Goal: Task Accomplishment & Management: Use online tool/utility

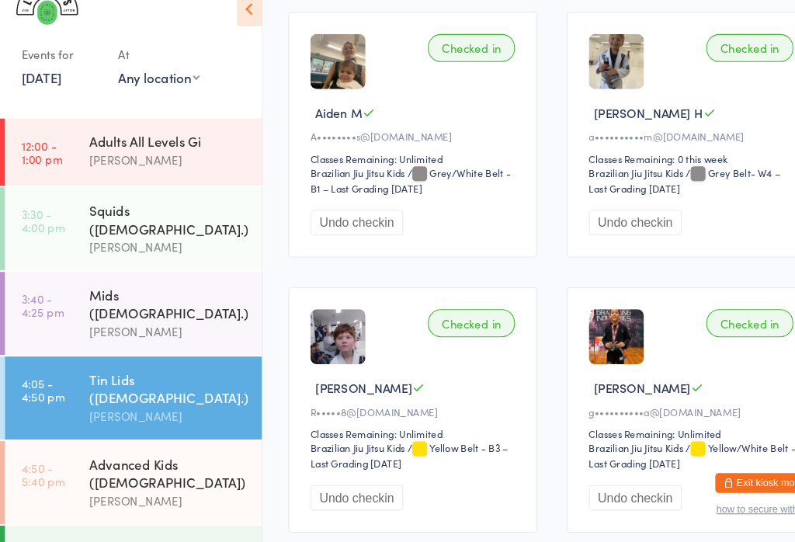
scroll to position [157, 0]
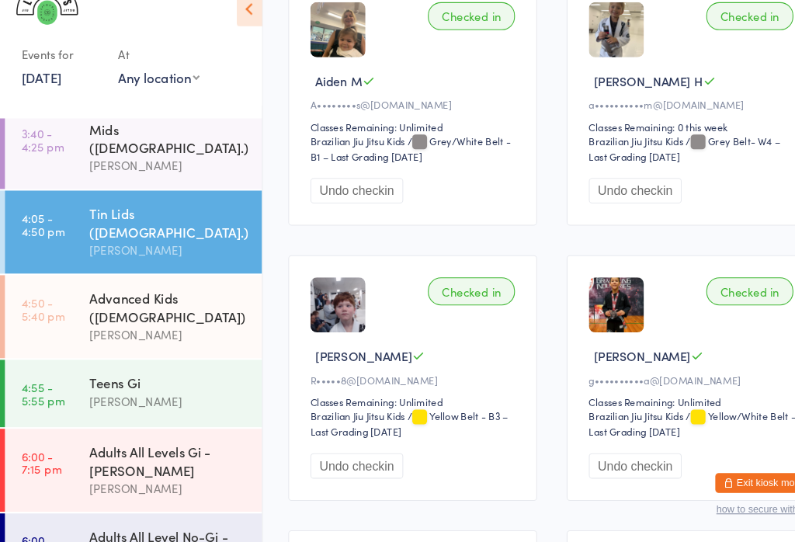
click at [121, 303] on div "Advanced Kids ([DEMOGRAPHIC_DATA])" at bounding box center [160, 320] width 150 height 34
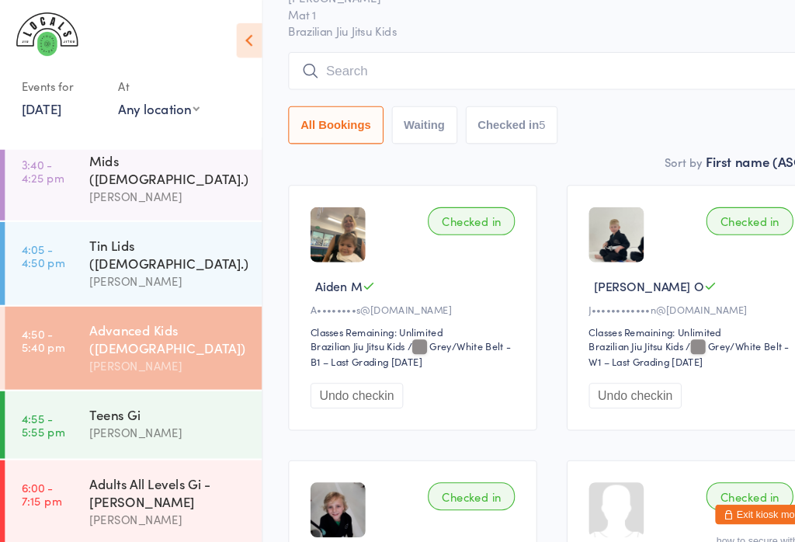
scroll to position [81, 0]
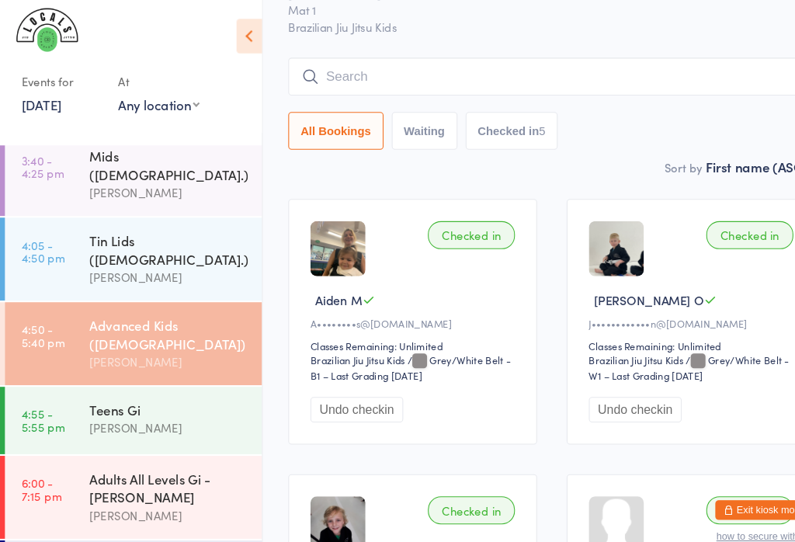
click at [582, 62] on input "search" at bounding box center [521, 76] width 498 height 36
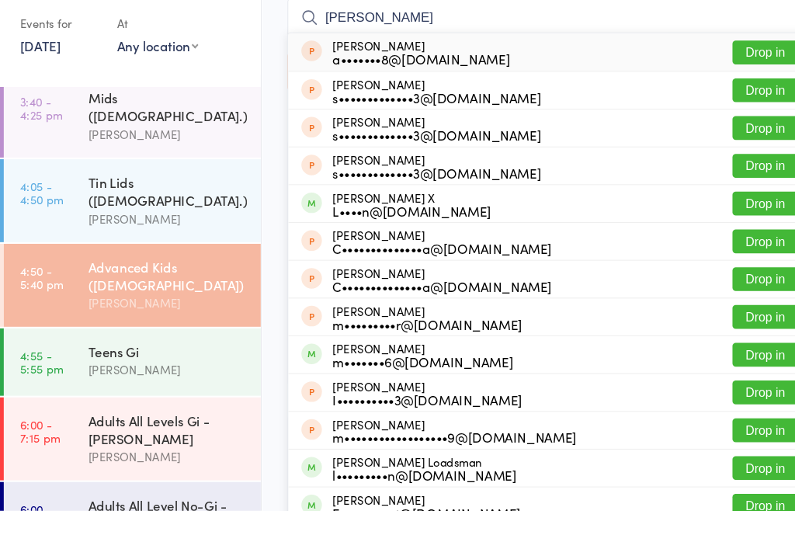
type input "[PERSON_NAME]"
click at [731, 241] on button "Drop in" at bounding box center [724, 252] width 62 height 23
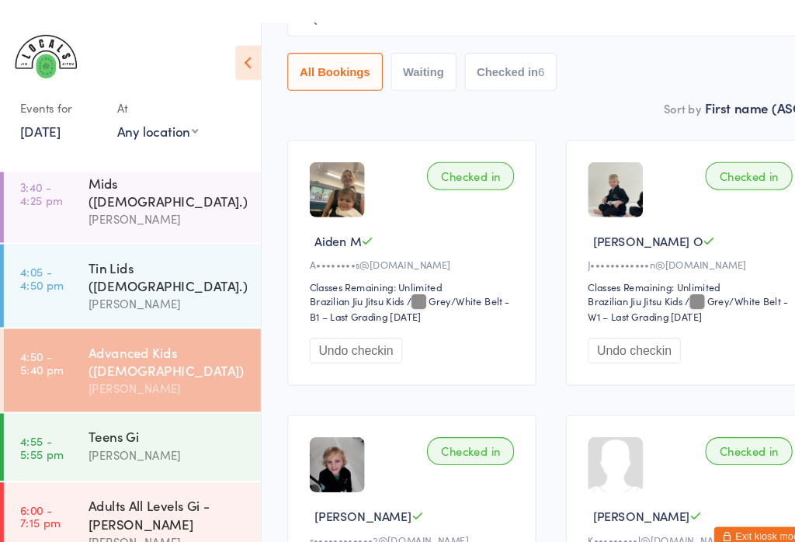
scroll to position [161, 0]
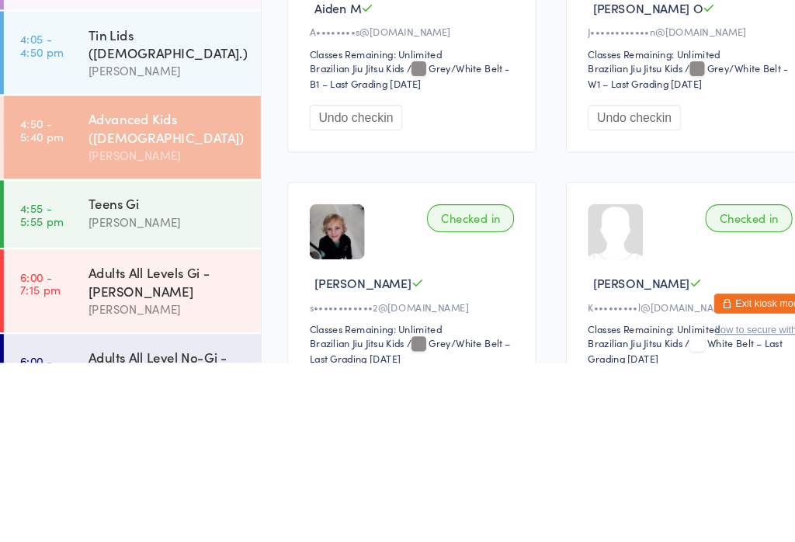
click at [138, 383] on div "Teens Gi" at bounding box center [160, 391] width 150 height 17
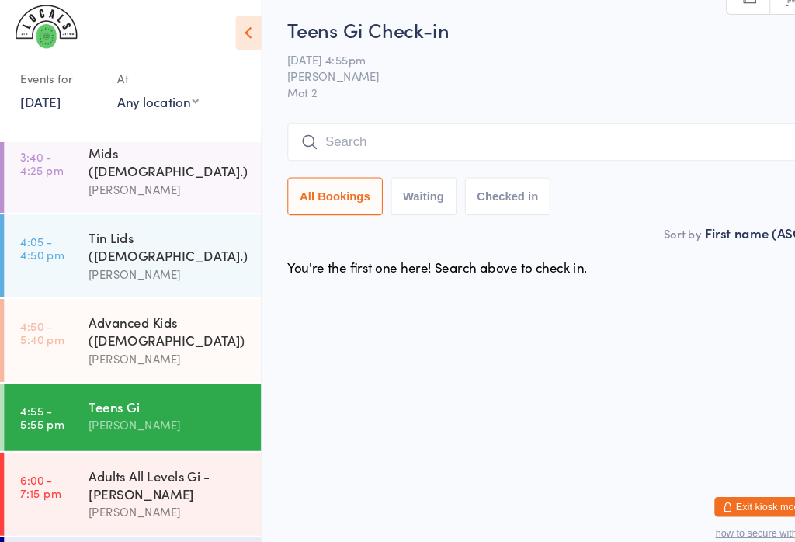
click at [427, 127] on input "search" at bounding box center [521, 141] width 498 height 36
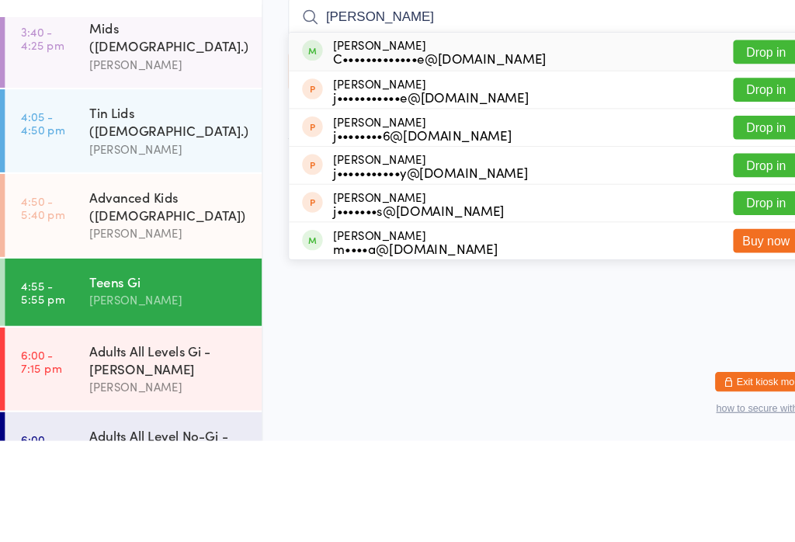
type input "[PERSON_NAME]"
click at [708, 163] on button "Drop in" at bounding box center [724, 174] width 62 height 23
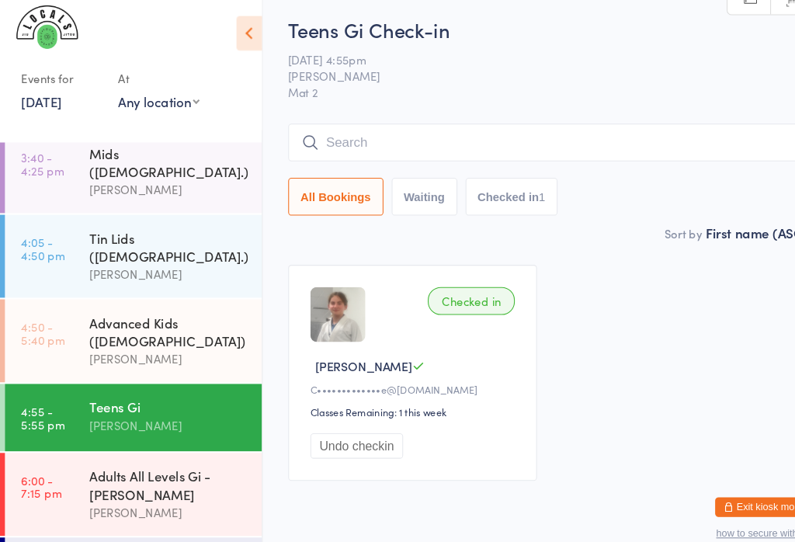
scroll to position [36, 0]
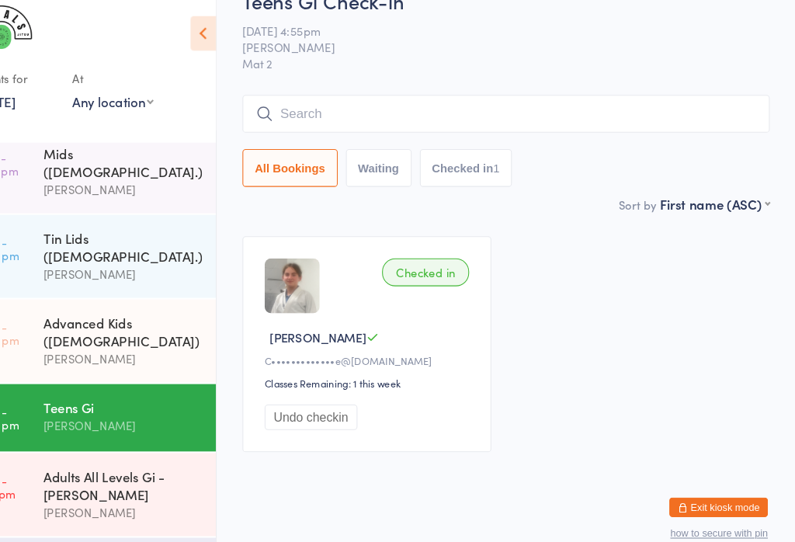
click at [413, 99] on input "search" at bounding box center [521, 114] width 498 height 36
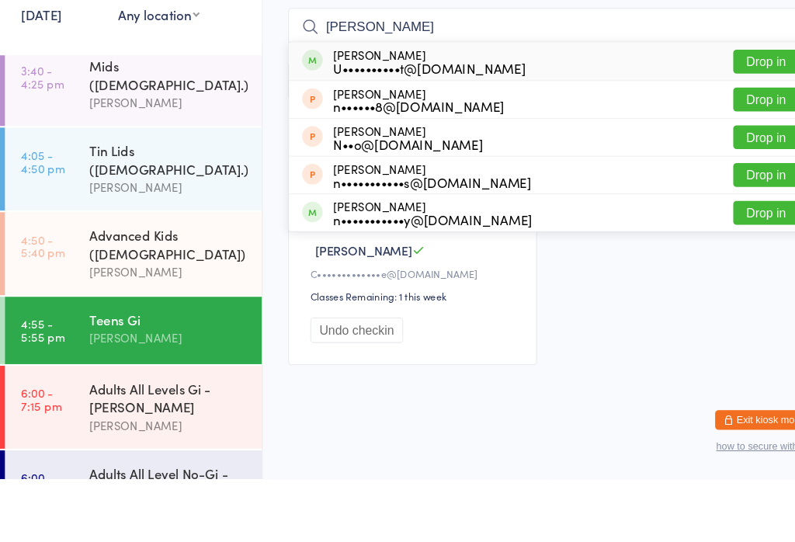
type input "[PERSON_NAME]"
click at [722, 136] on button "Drop in" at bounding box center [724, 147] width 62 height 23
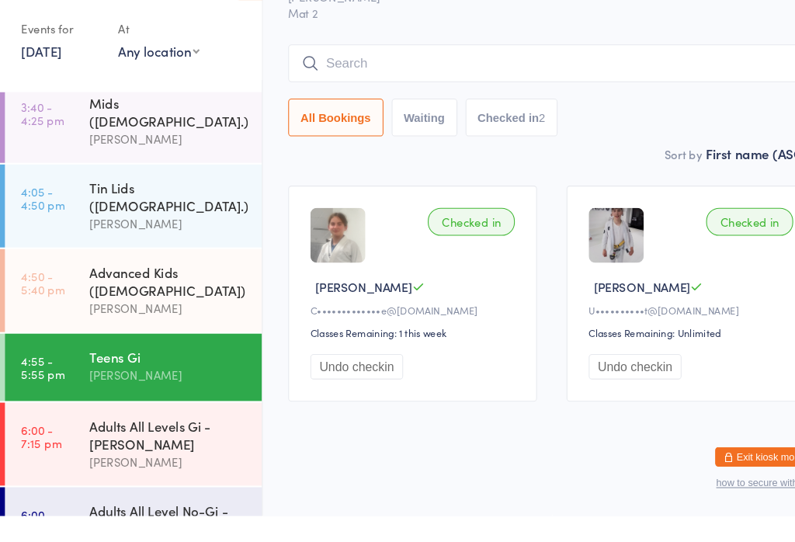
click at [485, 96] on input "search" at bounding box center [521, 114] width 498 height 36
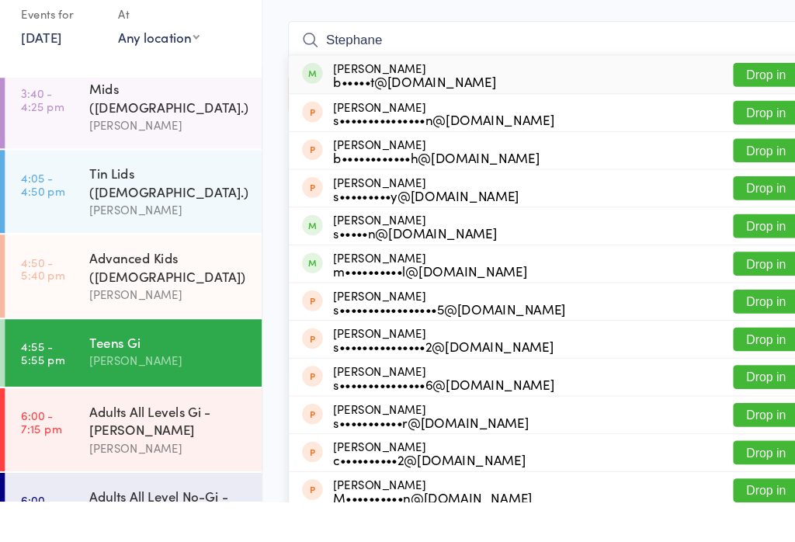
type input "Stephane"
click at [734, 127] on button "Drop in" at bounding box center [724, 138] width 62 height 23
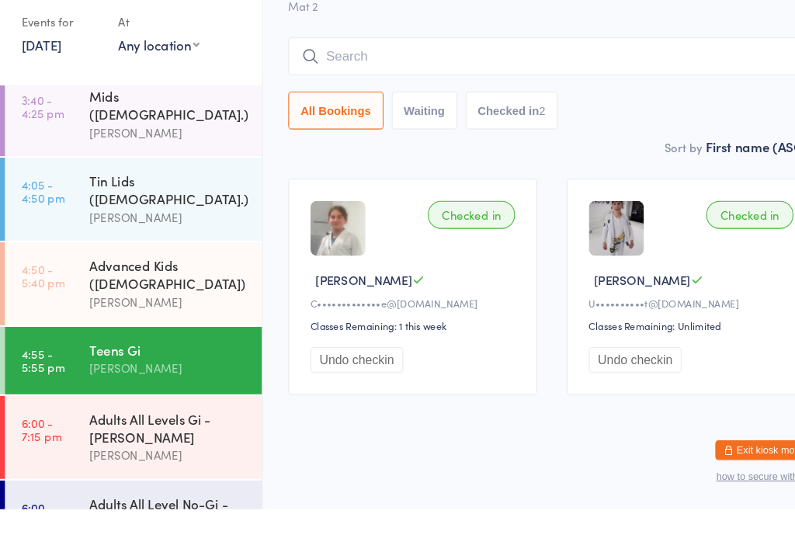
scroll to position [36, 0]
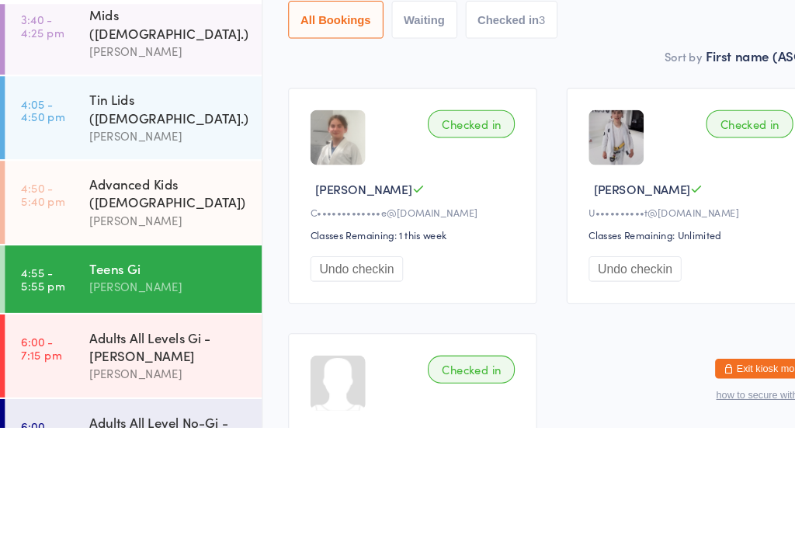
click at [76, 289] on link "4:50 - 5:40 pm Advanced Kids ([DEMOGRAPHIC_DATA]) [PERSON_NAME]" at bounding box center [126, 328] width 243 height 78
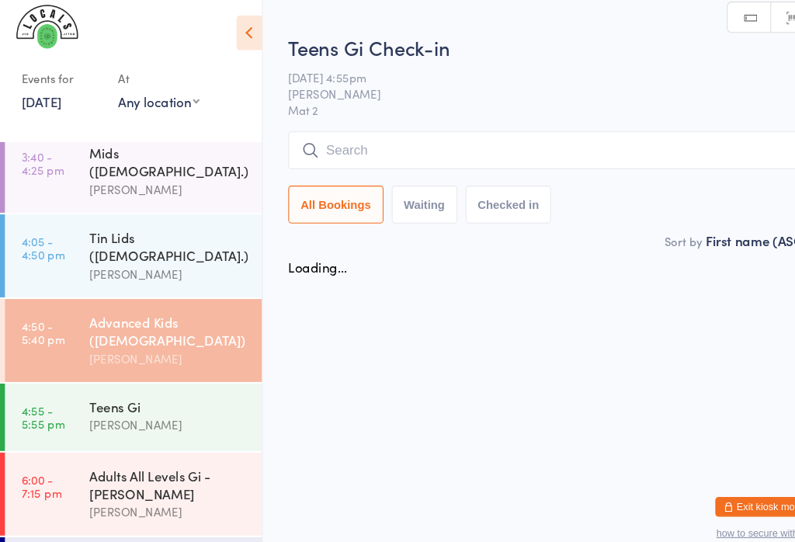
click at [66, 153] on link "3:40 - 4:25 pm Mids ([DEMOGRAPHIC_DATA].) [PERSON_NAME]" at bounding box center [126, 169] width 243 height 78
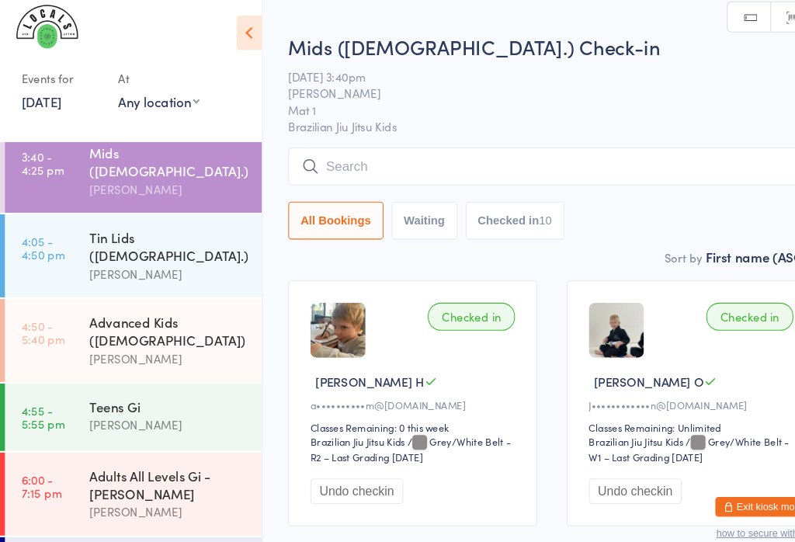
click at [81, 289] on link "4:50 - 5:40 pm Advanced Kids ([DEMOGRAPHIC_DATA]) [PERSON_NAME]" at bounding box center [126, 328] width 243 height 78
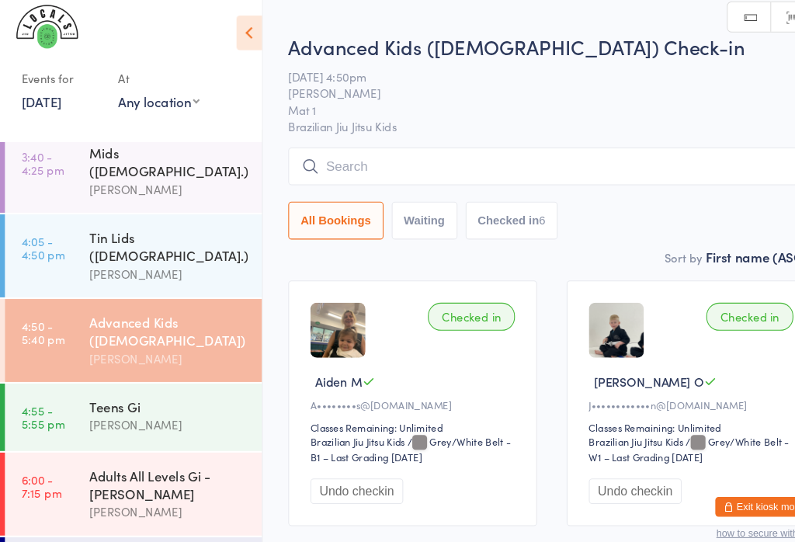
click at [321, 169] on input "search" at bounding box center [521, 165] width 498 height 36
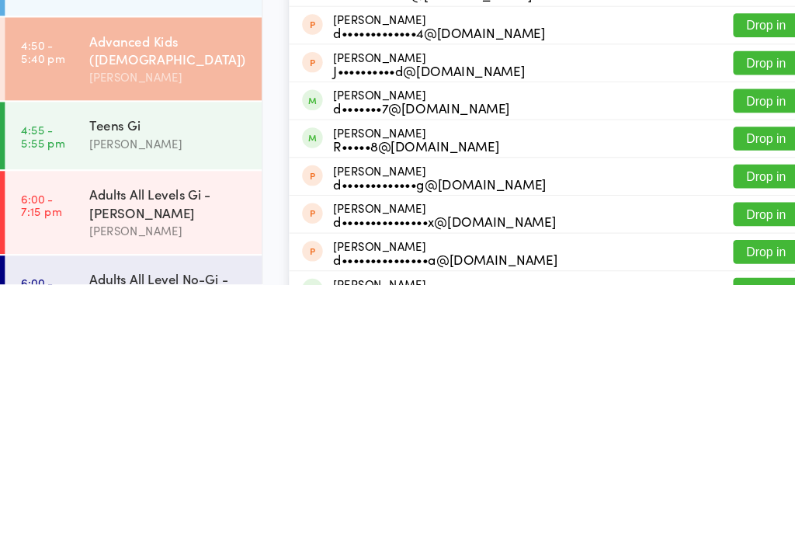
type input "[PERSON_NAME]"
click at [341, 392] on div "[PERSON_NAME]•••••8@[DOMAIN_NAME]" at bounding box center [393, 404] width 157 height 25
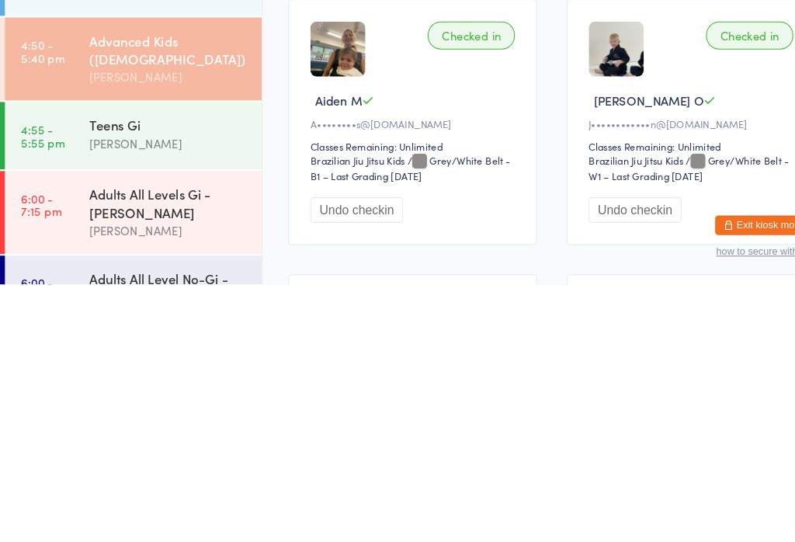
scroll to position [266, 0]
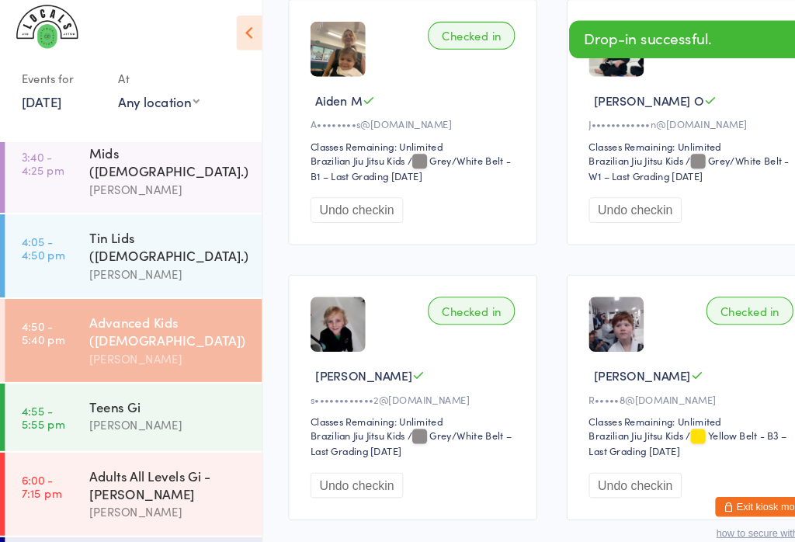
click at [155, 257] on div "[PERSON_NAME]" at bounding box center [160, 266] width 150 height 18
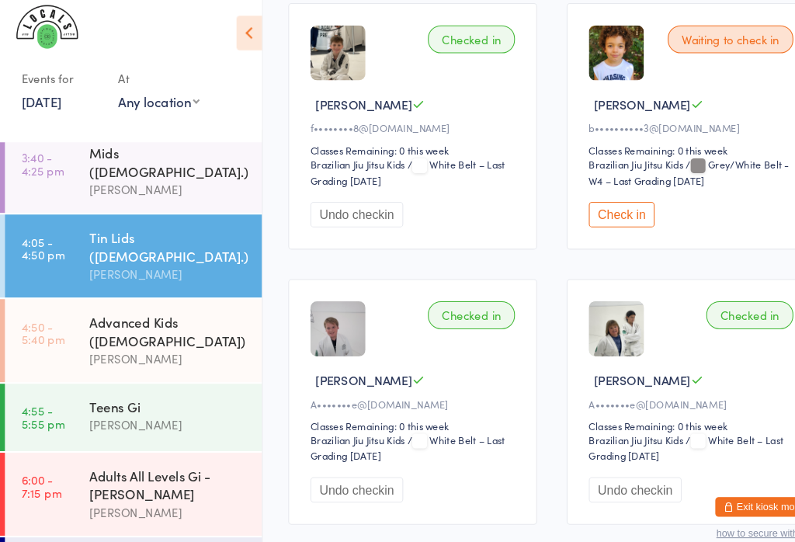
scroll to position [782, 0]
click at [346, 482] on button "Undo checkin" at bounding box center [337, 470] width 88 height 24
click at [586, 482] on button "Undo checkin" at bounding box center [600, 470] width 88 height 24
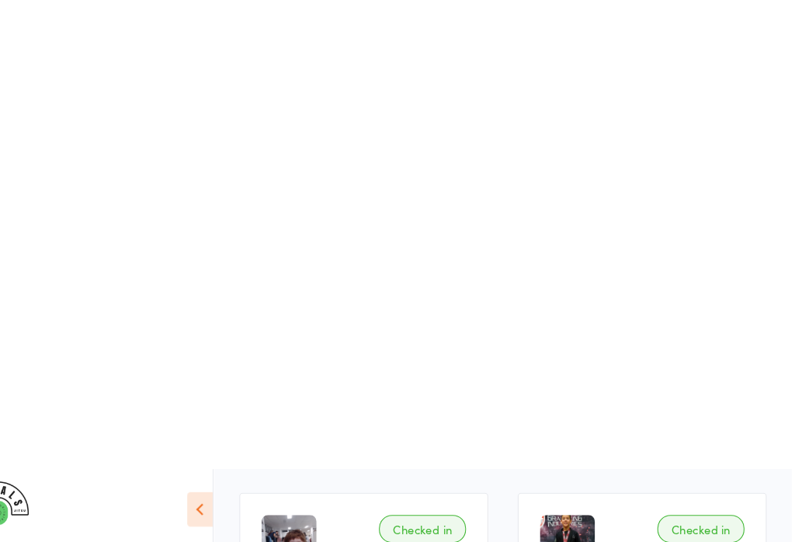
scroll to position [0, 0]
